Goal: Task Accomplishment & Management: Manage account settings

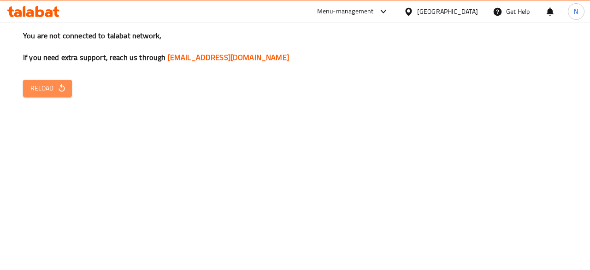
click at [56, 87] on span "Reload" at bounding box center [47, 89] width 34 height 12
click at [58, 86] on icon "button" at bounding box center [61, 87] width 9 height 9
click at [522, 38] on h3 "You are not connected to talabat network, If you need extra support, reach us t…" at bounding box center [295, 46] width 544 height 32
click at [45, 93] on span "Reload" at bounding box center [47, 89] width 34 height 12
click at [67, 90] on button "Reload" at bounding box center [47, 88] width 49 height 17
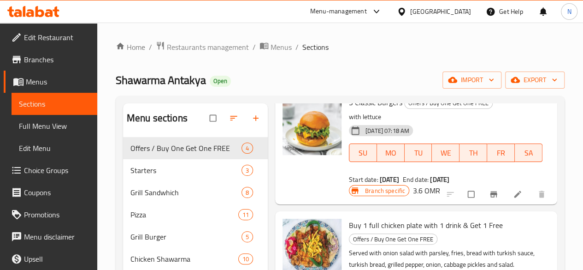
scroll to position [92, 0]
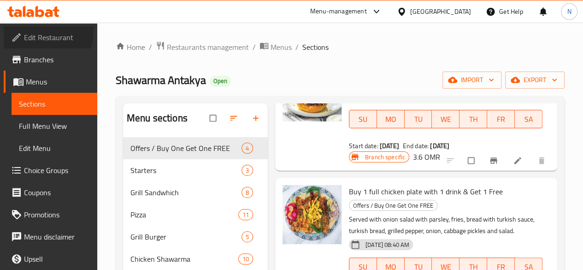
click at [41, 32] on span "Edit Restaurant" at bounding box center [57, 37] width 66 height 11
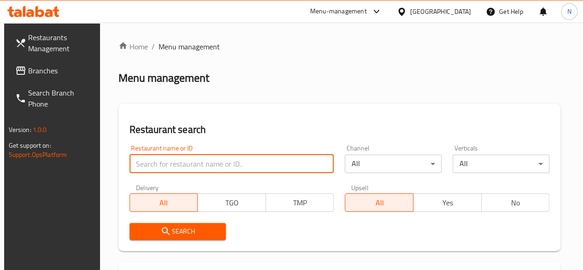
click at [142, 161] on input "search" at bounding box center [232, 163] width 205 height 18
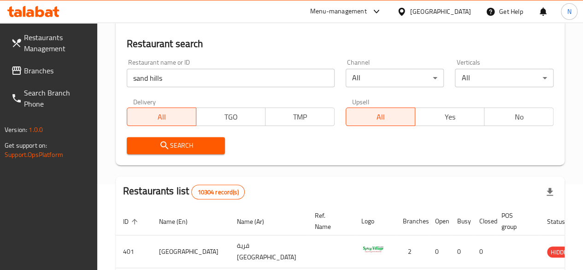
scroll to position [138, 0]
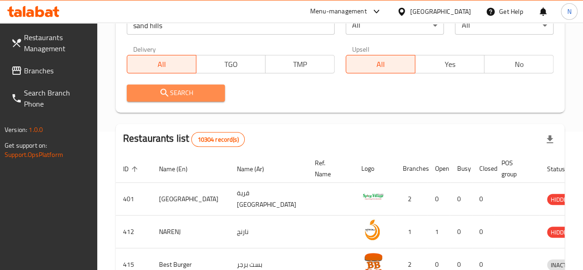
click at [195, 89] on span "Search" at bounding box center [176, 93] width 84 height 12
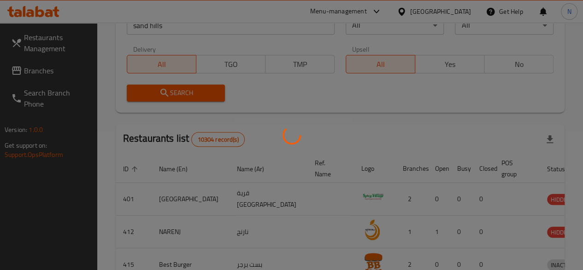
scroll to position [117, 0]
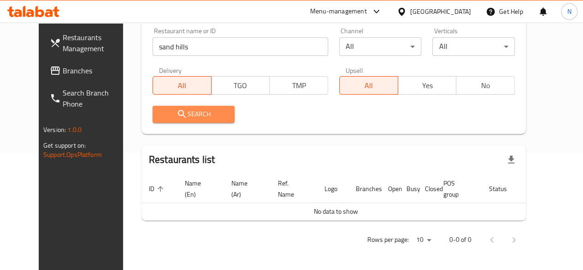
click at [190, 115] on span "Search" at bounding box center [194, 114] width 68 height 12
click at [195, 108] on span "Search" at bounding box center [194, 114] width 68 height 12
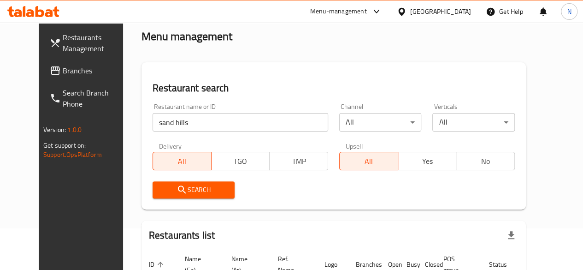
scroll to position [0, 0]
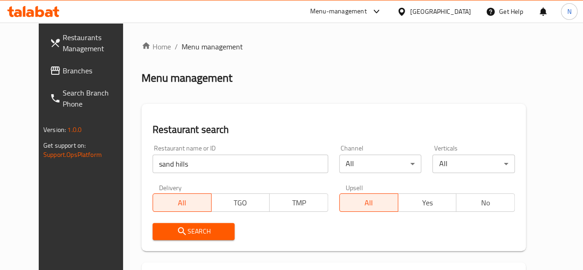
click at [187, 163] on input "sand hills" at bounding box center [241, 163] width 176 height 18
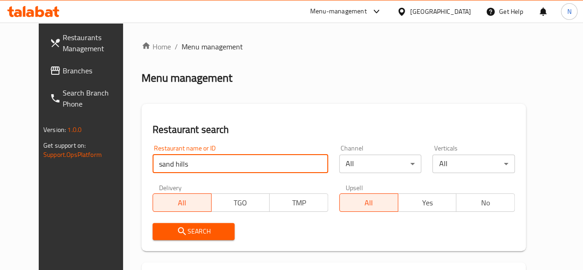
click at [153, 165] on input "sand hills" at bounding box center [241, 163] width 176 height 18
type input "sandhills"
click button "Search" at bounding box center [194, 231] width 83 height 17
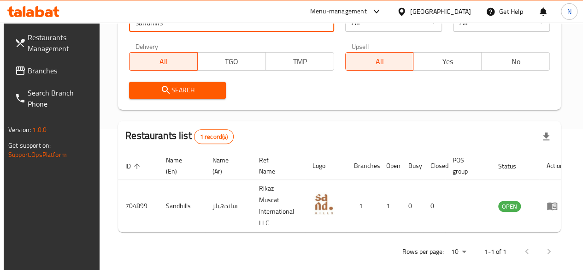
scroll to position [142, 0]
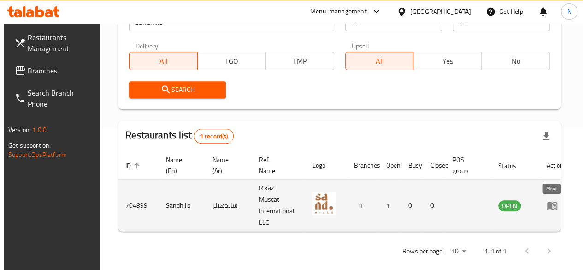
click at [547, 206] on icon "enhanced table" at bounding box center [552, 206] width 10 height 8
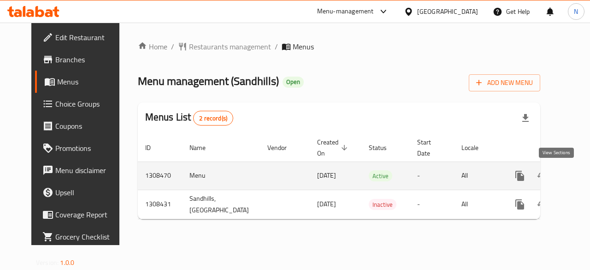
click at [581, 177] on icon "enhanced table" at bounding box center [586, 175] width 11 height 11
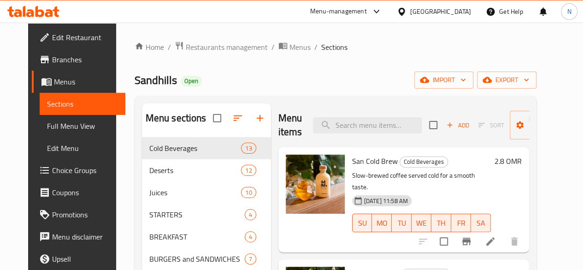
click at [61, 85] on span "Menus" at bounding box center [86, 81] width 64 height 11
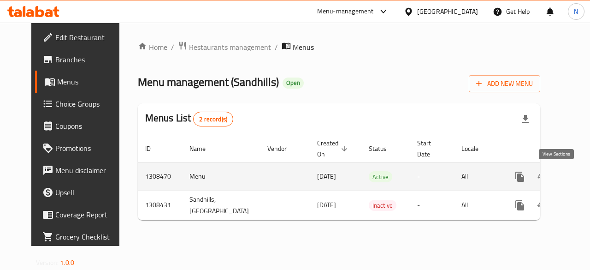
click at [581, 179] on icon "enhanced table" at bounding box center [586, 176] width 11 height 11
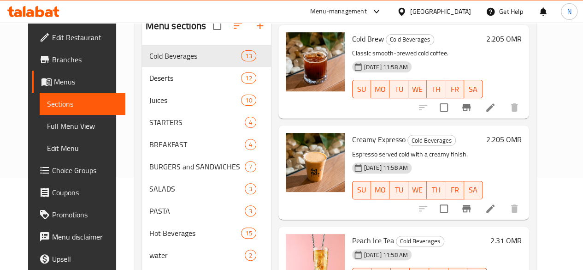
scroll to position [131, 0]
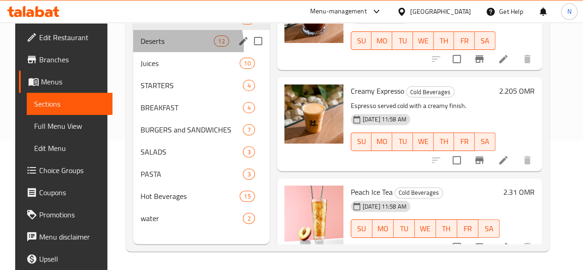
click at [151, 52] on div "Deserts 12" at bounding box center [201, 41] width 136 height 22
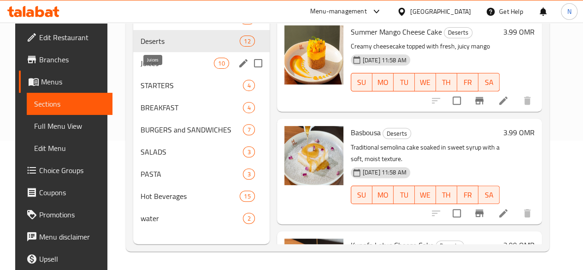
click at [149, 69] on span "Juices" at bounding box center [177, 63] width 73 height 11
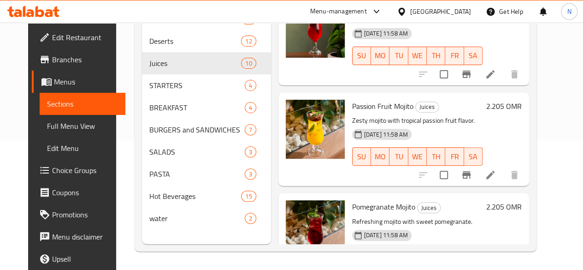
scroll to position [772, 0]
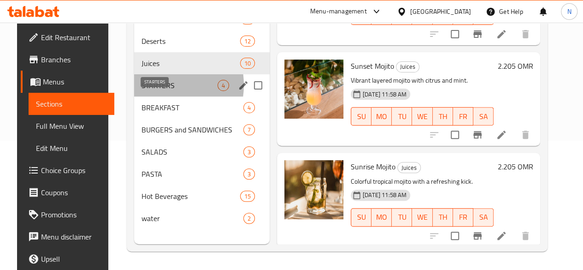
click at [147, 91] on span "STARTERS" at bounding box center [180, 85] width 76 height 11
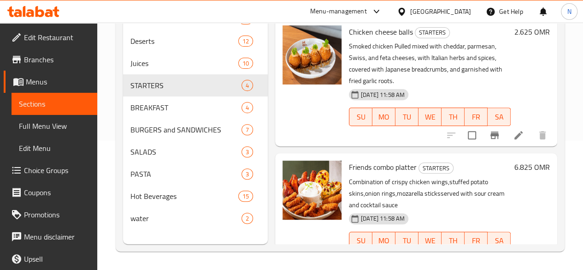
scroll to position [202, 0]
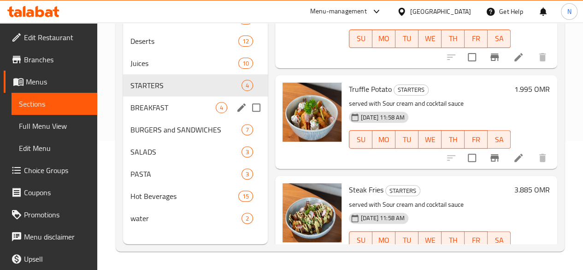
click at [142, 113] on span "BREAKFAST" at bounding box center [172, 107] width 85 height 11
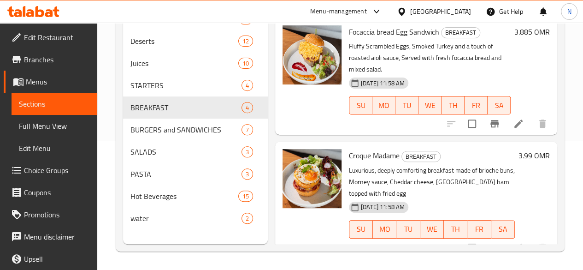
scroll to position [236, 0]
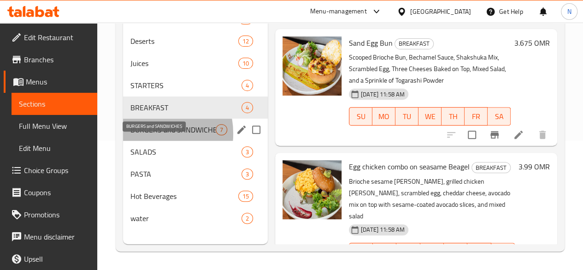
click at [146, 135] on span "BURGERS and SANDWICHES" at bounding box center [172, 129] width 85 height 11
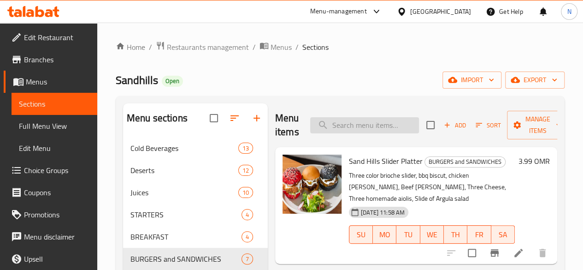
click at [326, 124] on input "search" at bounding box center [364, 125] width 109 height 16
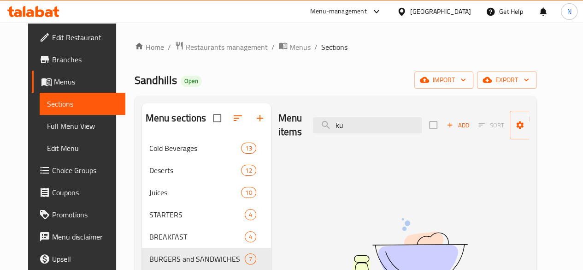
type input "k"
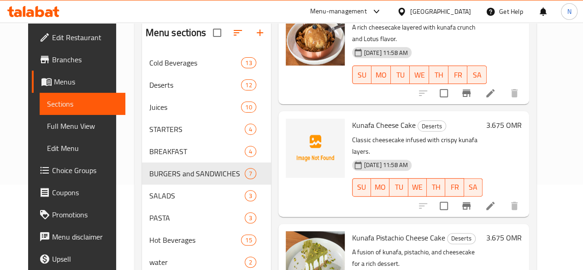
scroll to position [66, 0]
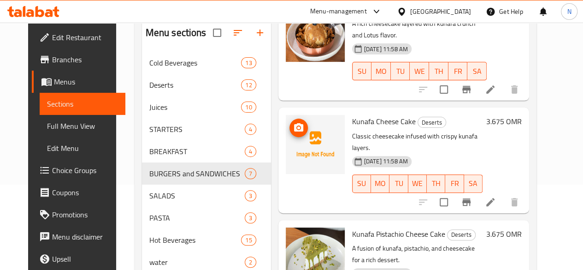
type input "kuna"
click at [293, 122] on icon "upload picture" at bounding box center [298, 127] width 11 height 11
click at [294, 123] on icon "upload picture" at bounding box center [298, 127] width 9 height 8
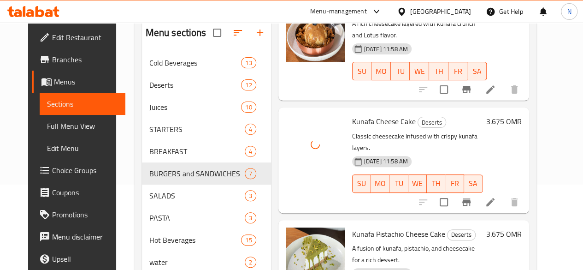
click at [361, 114] on span "Kunafa Cheese Cake" at bounding box center [384, 121] width 64 height 14
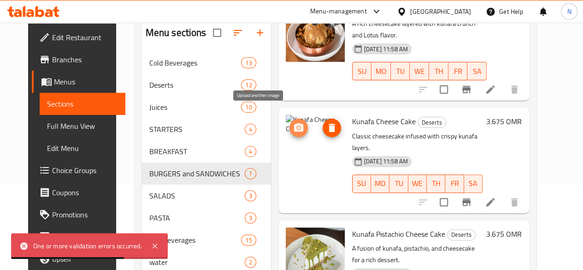
click at [290, 124] on button "upload picture" at bounding box center [299, 127] width 18 height 18
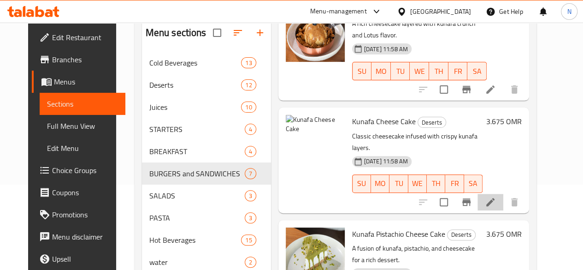
click at [503, 194] on li at bounding box center [491, 202] width 26 height 17
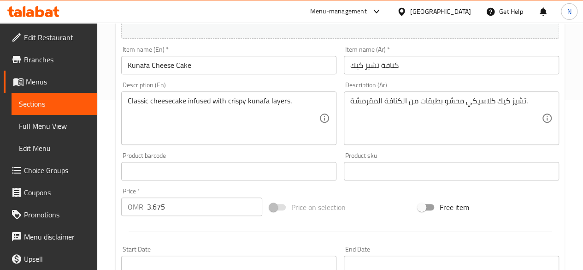
scroll to position [138, 0]
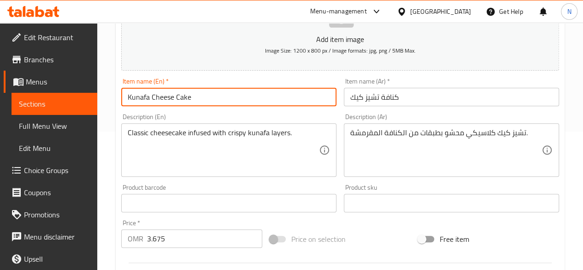
click at [153, 99] on input "Kunafa Cheese Cake" at bounding box center [228, 97] width 215 height 18
click at [151, 99] on input "Kunafa Cheese Cake" at bounding box center [228, 97] width 215 height 18
type input "Kunafa Saffron Cheese Cake"
click at [380, 94] on input "كنافة تشيز كيك" at bounding box center [451, 97] width 215 height 18
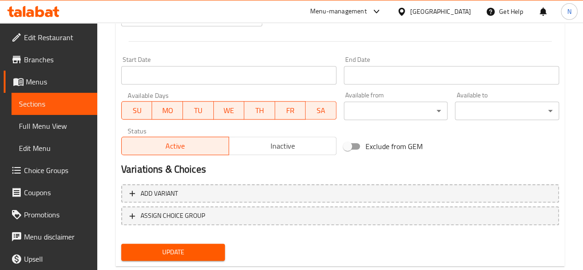
scroll to position [381, 0]
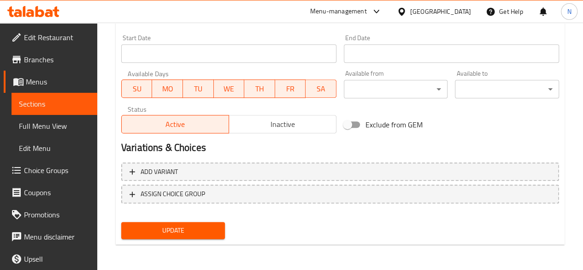
type input "كنافة زعفران تشيز كيك"
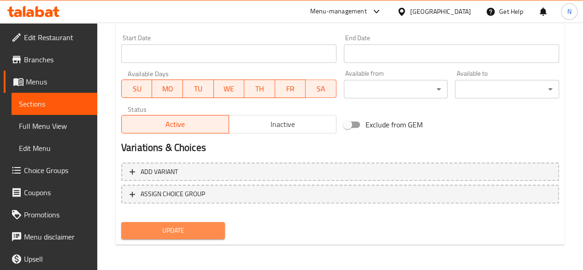
click at [202, 230] on span "Update" at bounding box center [173, 231] width 89 height 12
click at [173, 226] on span "Update" at bounding box center [173, 231] width 89 height 12
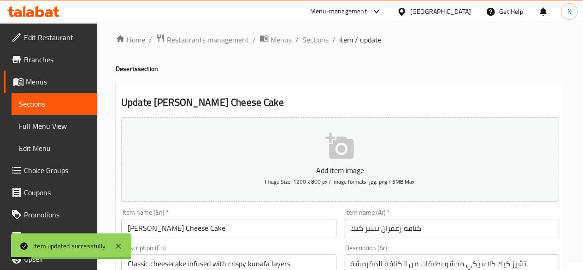
scroll to position [0, 0]
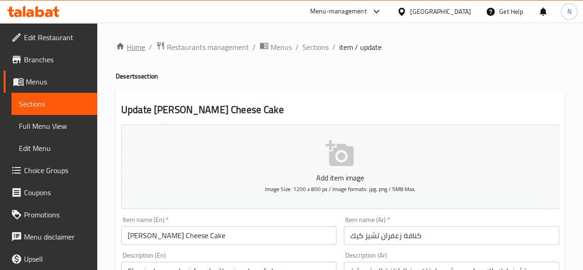
click at [139, 47] on link "Home" at bounding box center [131, 46] width 30 height 11
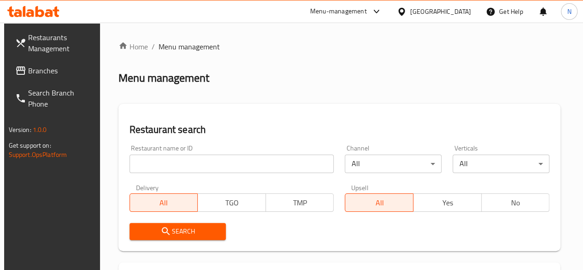
drag, startPoint x: 0, startPoint y: 0, endPoint x: 152, endPoint y: 159, distance: 219.8
click at [152, 159] on input "search" at bounding box center [232, 163] width 205 height 18
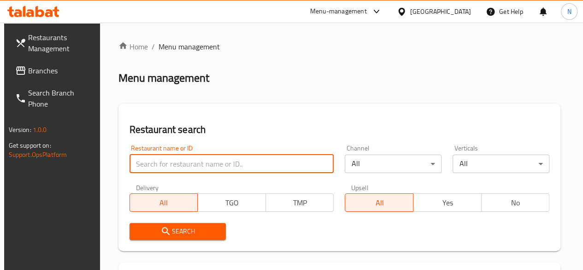
click at [147, 166] on input "search" at bounding box center [232, 163] width 205 height 18
type input "س"
type input "sandhills"
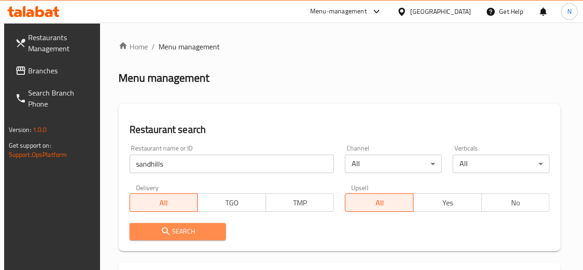
click at [187, 231] on span "Search" at bounding box center [178, 231] width 82 height 12
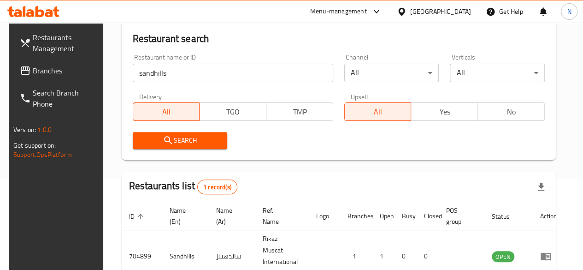
scroll to position [142, 0]
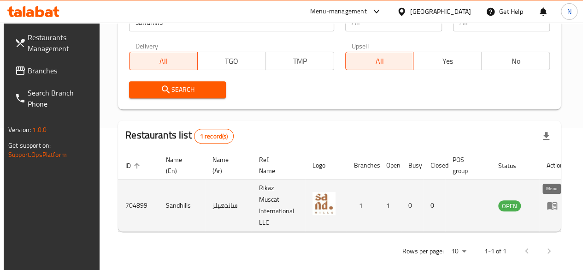
click at [547, 204] on icon "enhanced table" at bounding box center [552, 206] width 10 height 8
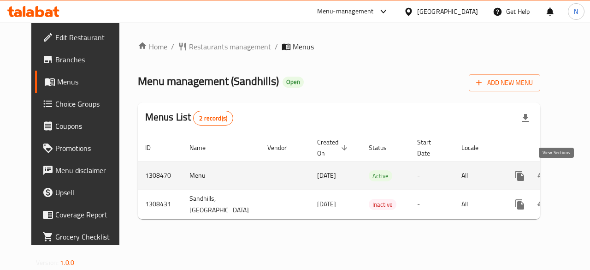
click at [575, 181] on link "enhanced table" at bounding box center [586, 176] width 22 height 22
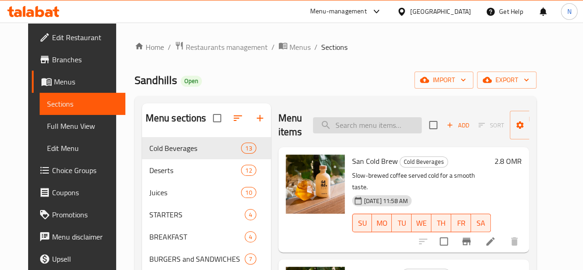
click at [313, 128] on input "search" at bounding box center [367, 125] width 109 height 16
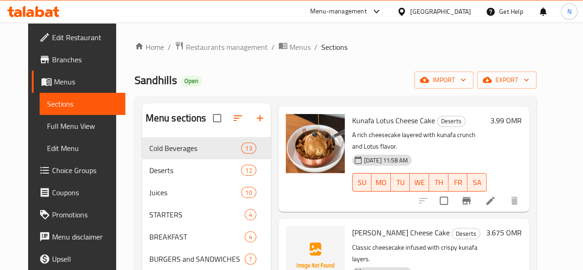
scroll to position [66, 0]
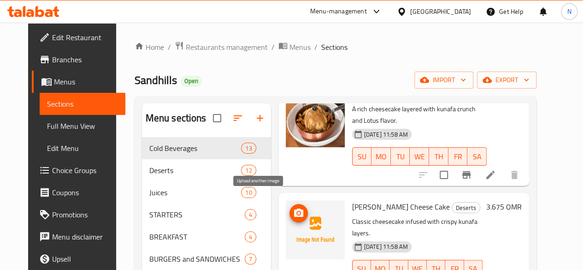
type input "kunaf"
click at [290, 207] on button "upload picture" at bounding box center [299, 213] width 18 height 18
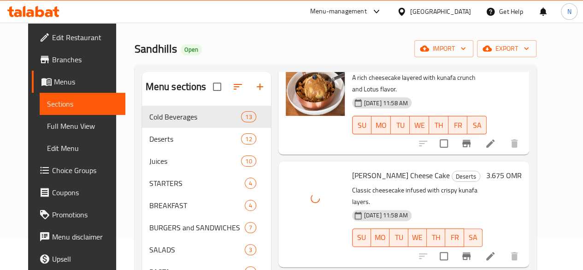
scroll to position [46, 0]
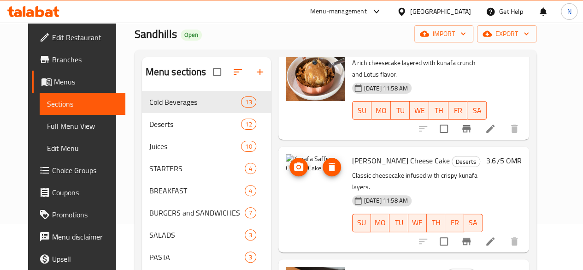
click at [294, 162] on icon "upload picture" at bounding box center [298, 166] width 9 height 8
